Goal: Task Accomplishment & Management: Manage account settings

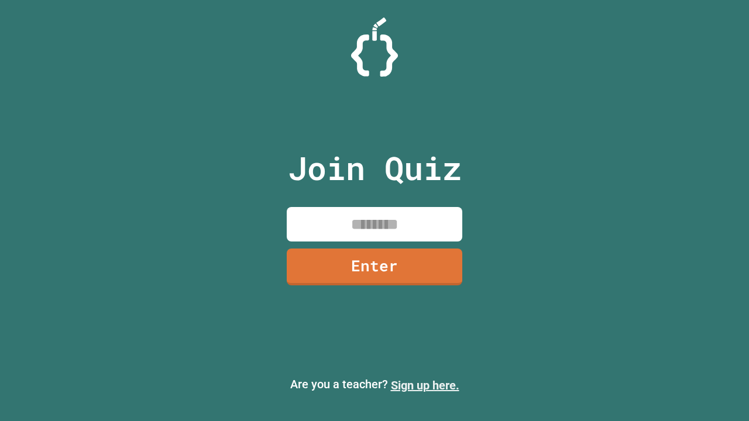
click at [425, 386] on link "Sign up here." at bounding box center [425, 386] width 68 height 14
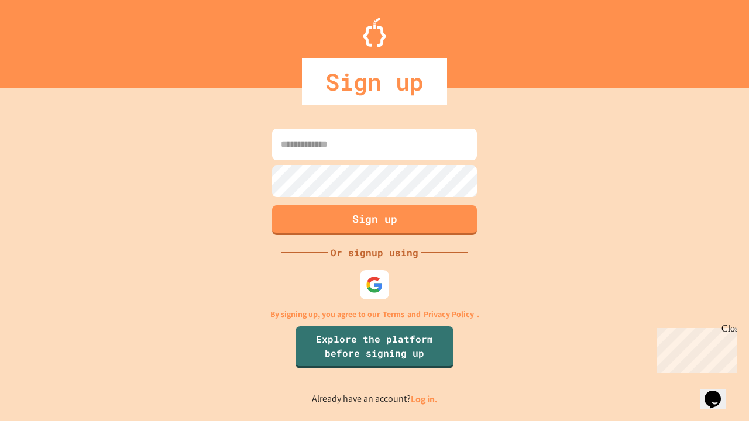
click at [425, 399] on link "Log in." at bounding box center [424, 399] width 27 height 12
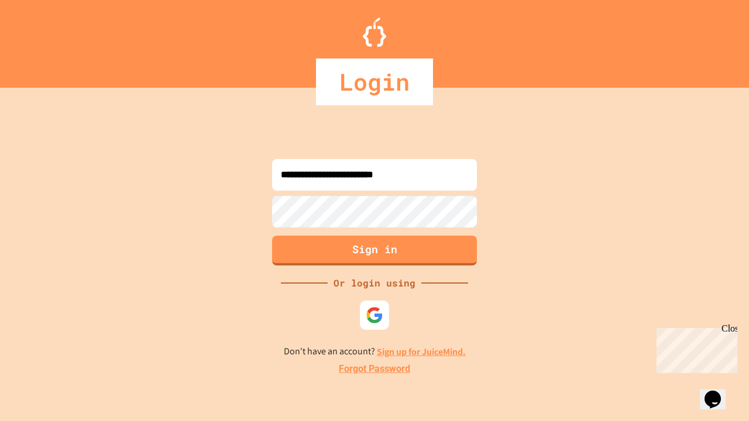
type input "**********"
